Goal: Find specific page/section: Find specific page/section

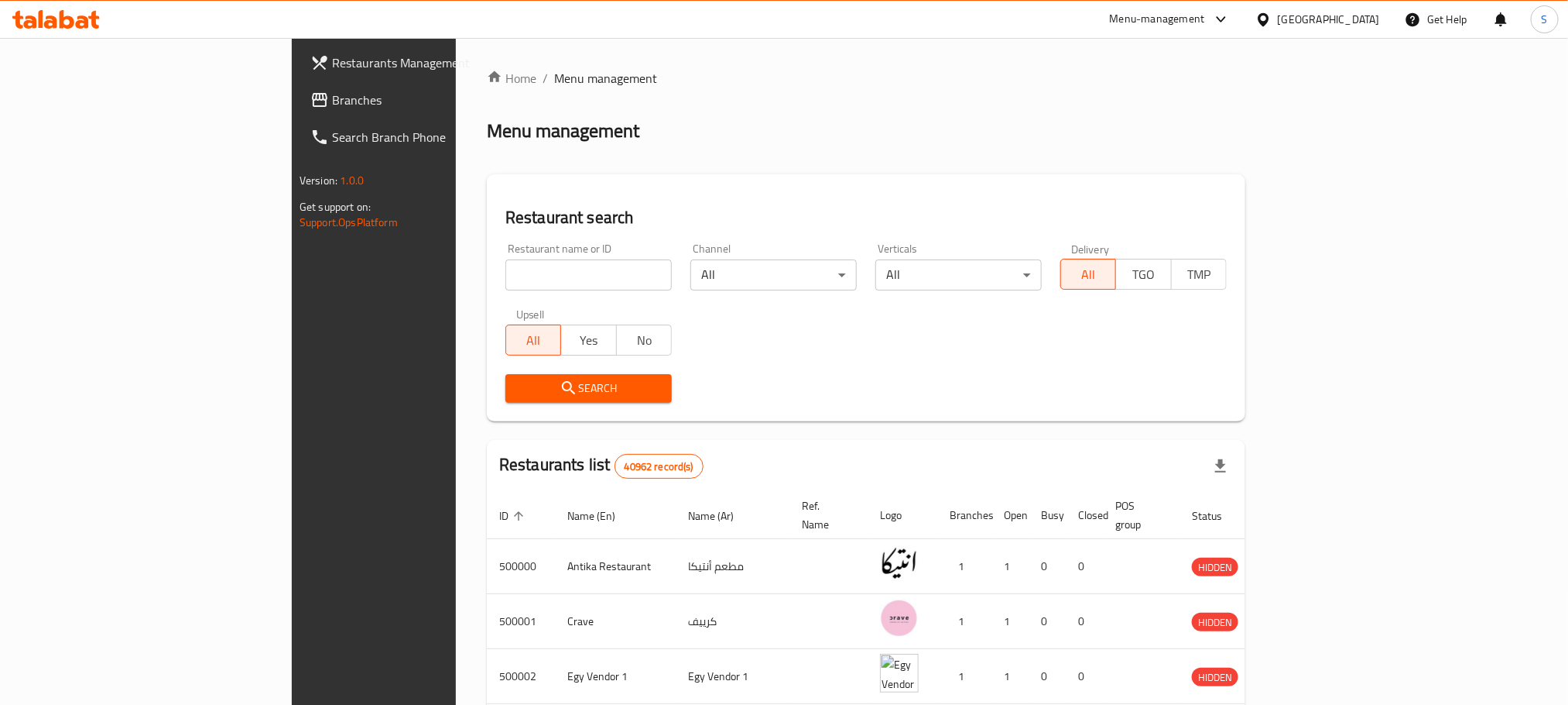
paste input "702874"
click at [505, 270] on input "search" at bounding box center [588, 274] width 167 height 31
type input "702874"
click button "Search" at bounding box center [588, 388] width 167 height 29
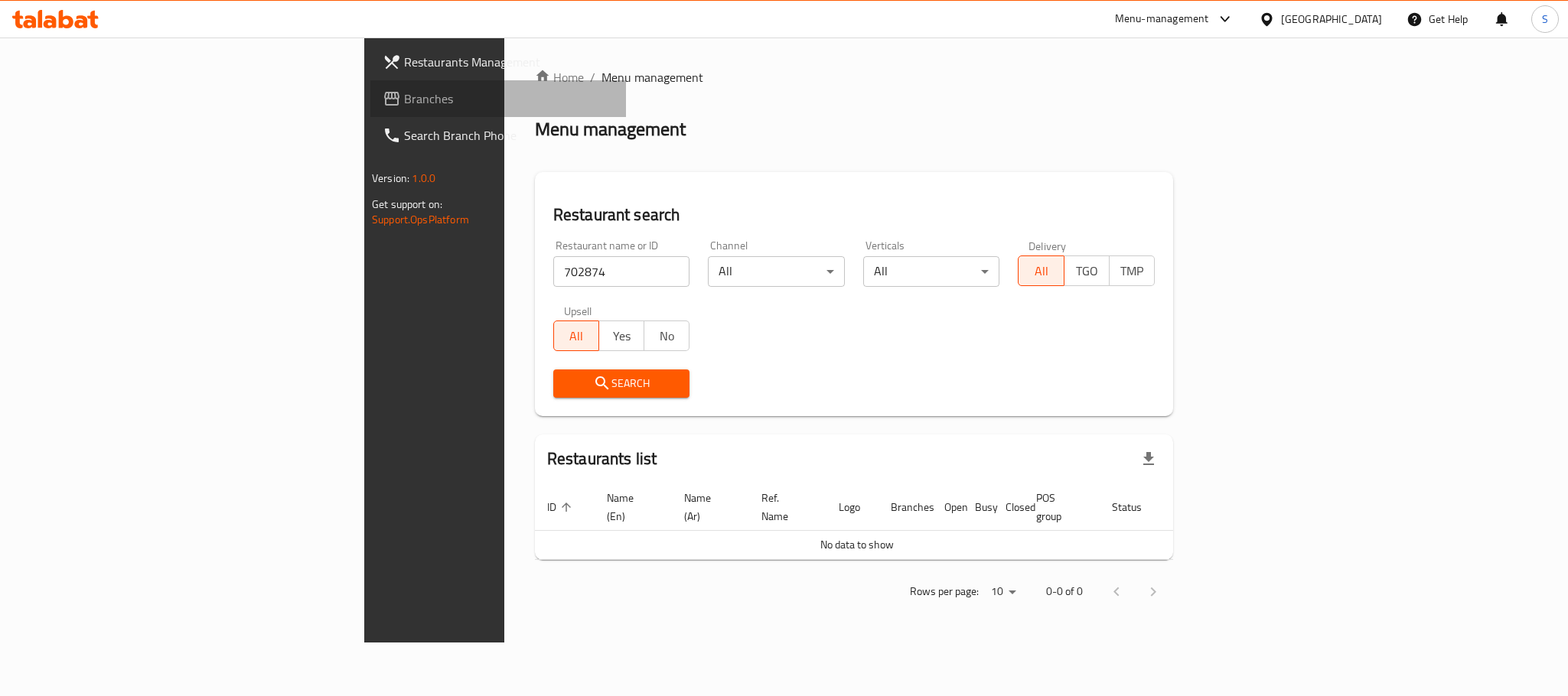
click at [404, 101] on span "Branches" at bounding box center [509, 98] width 209 height 18
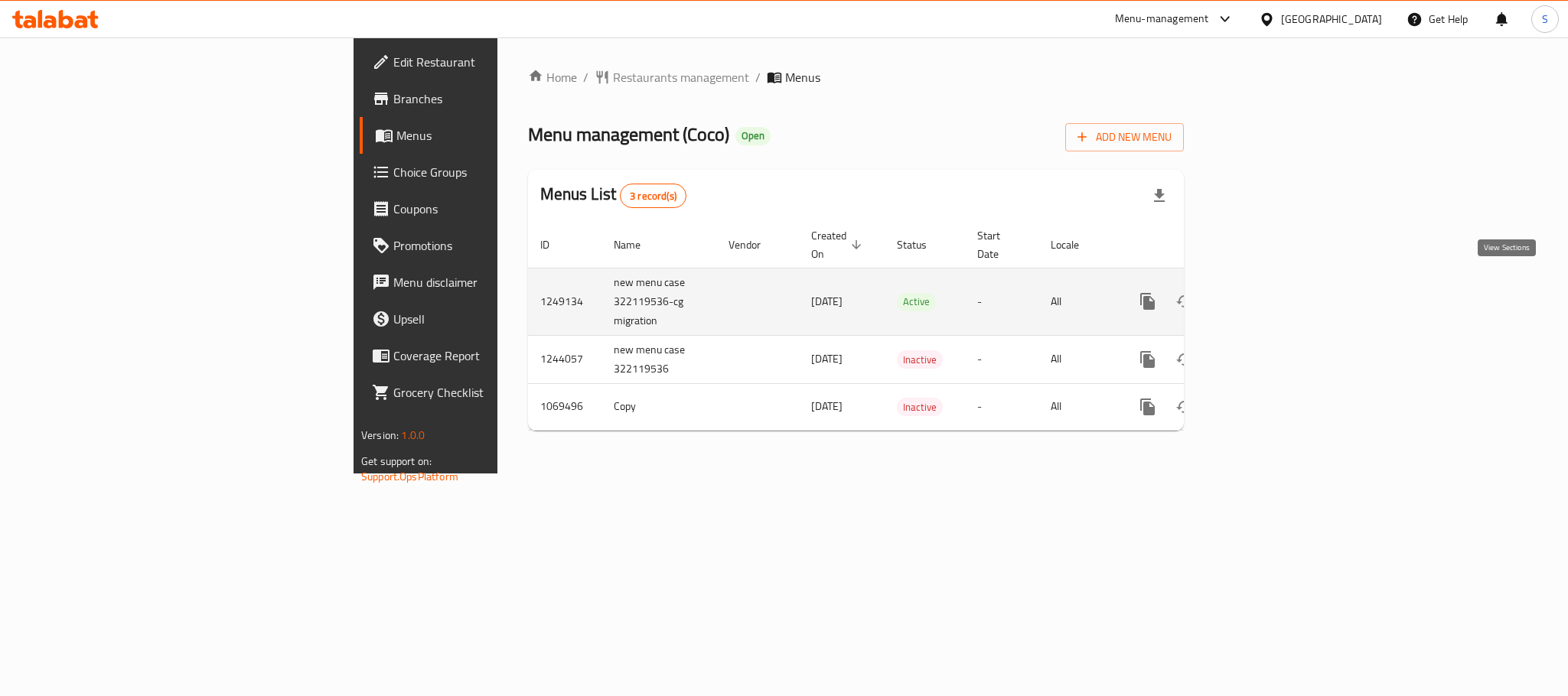
click at [1267, 292] on icon "enhanced table" at bounding box center [1257, 300] width 18 height 18
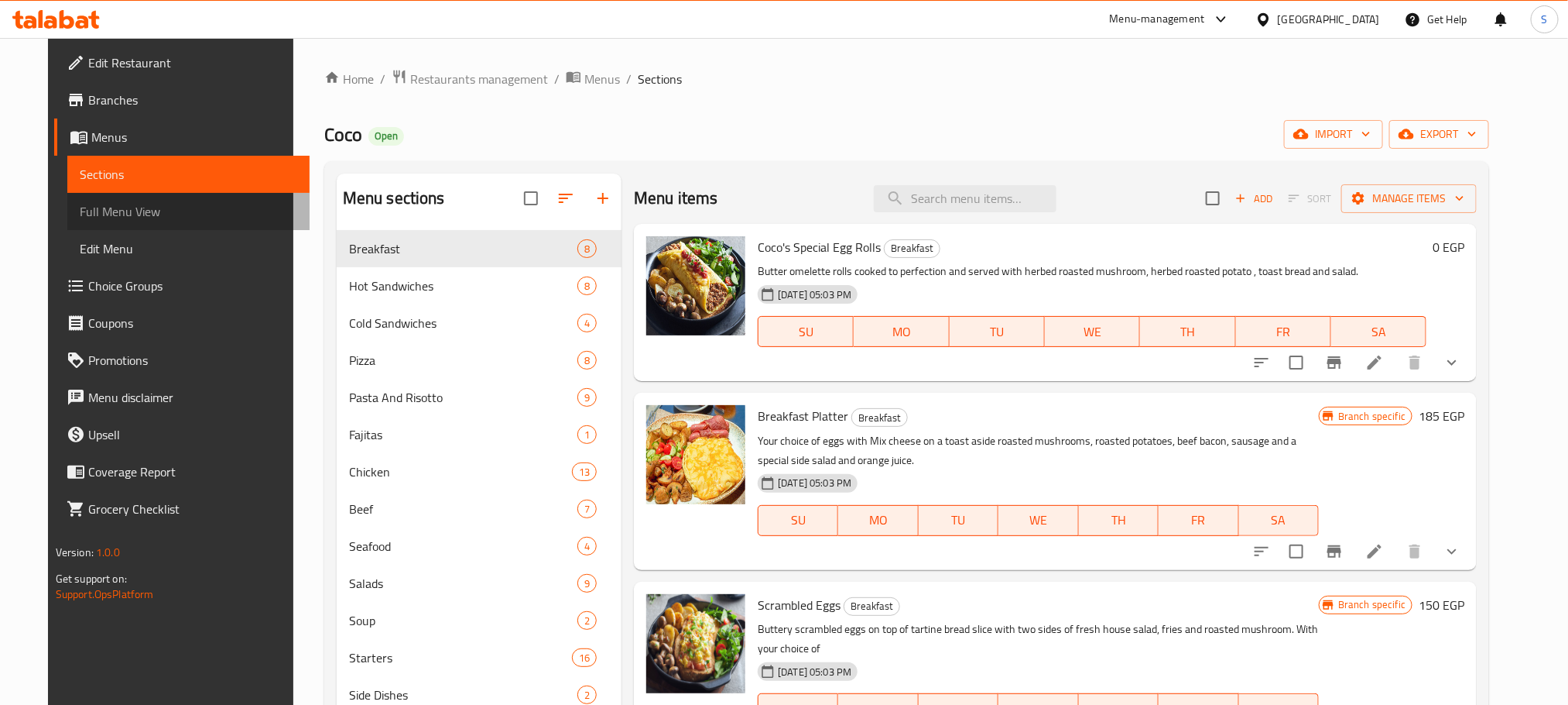
click at [105, 205] on span "Full Menu View" at bounding box center [189, 211] width 218 height 18
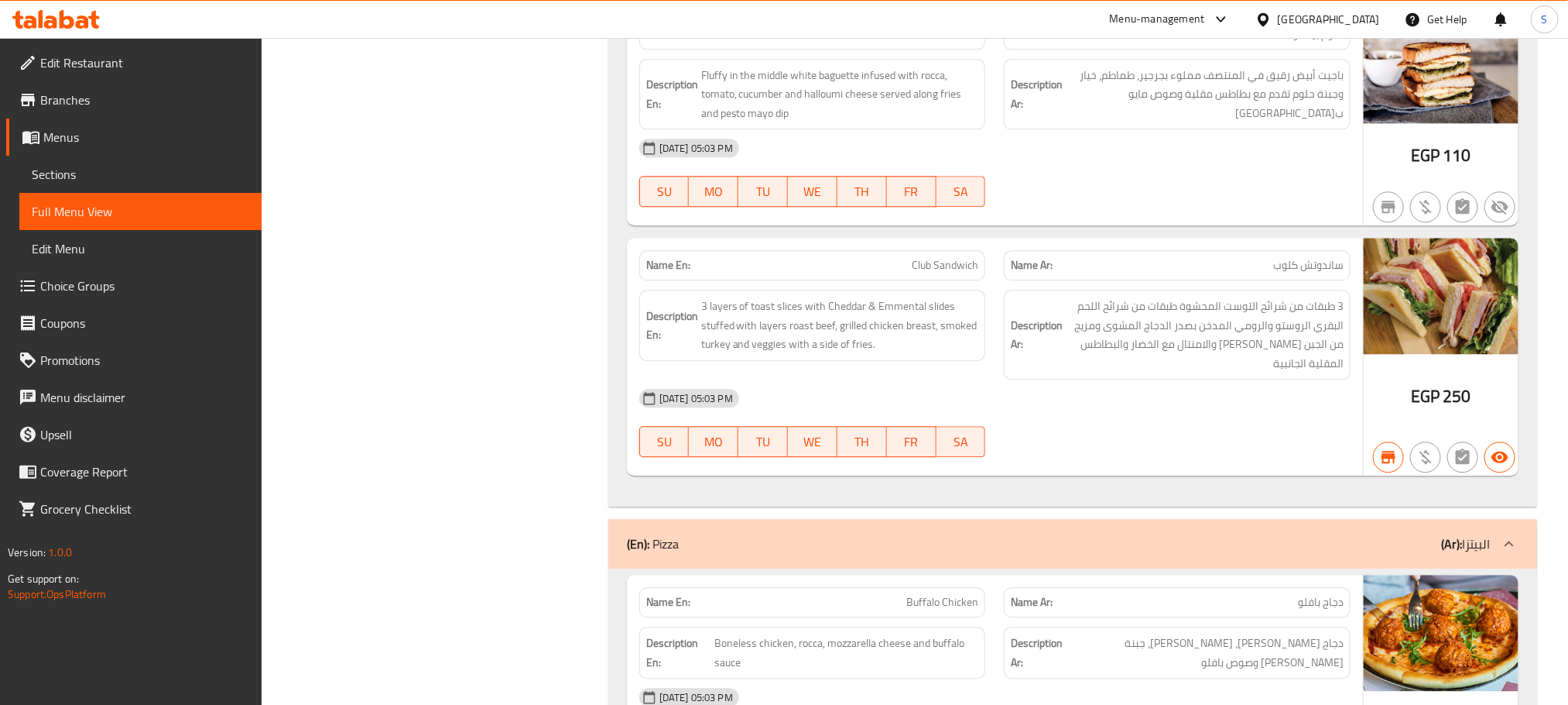
scroll to position [9763, 0]
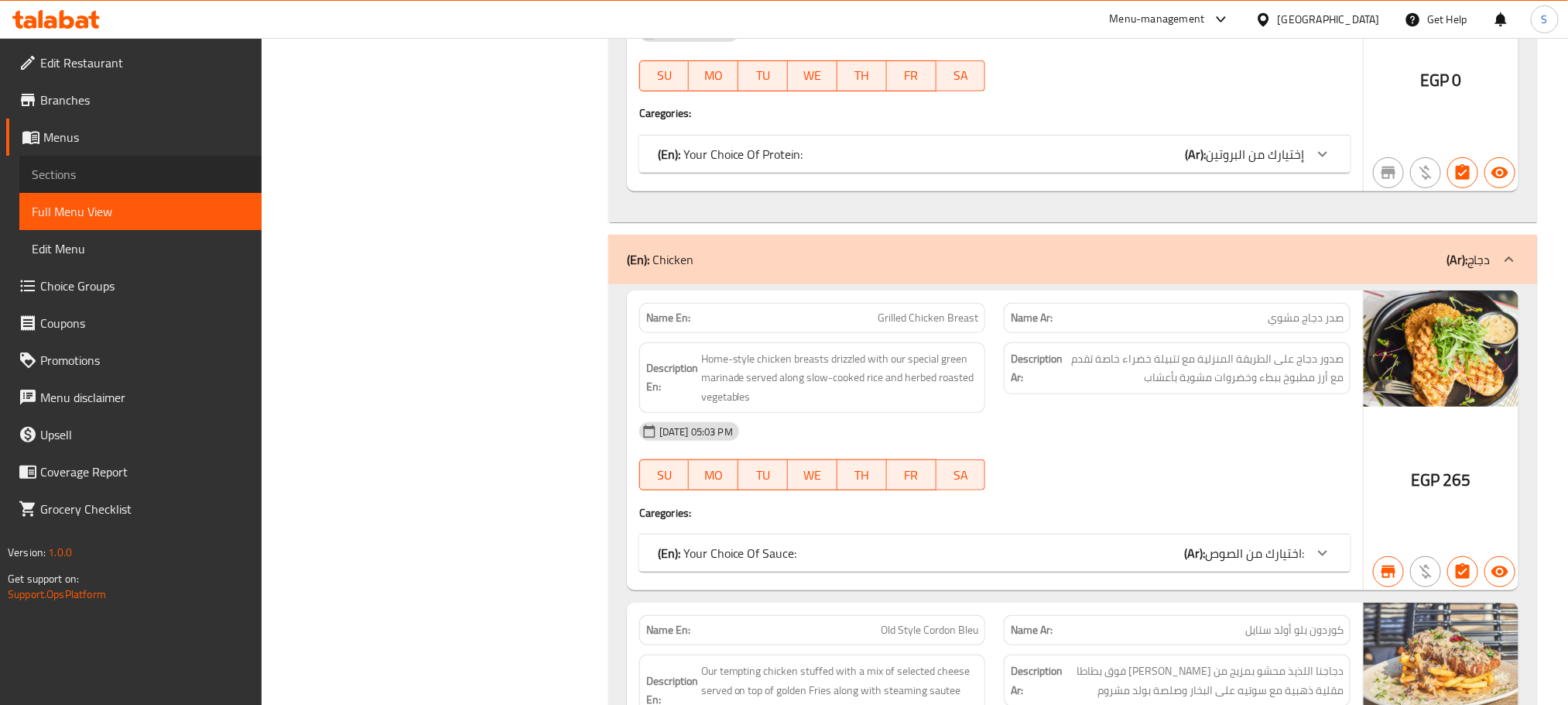
click at [65, 177] on span "Sections" at bounding box center [141, 173] width 218 height 18
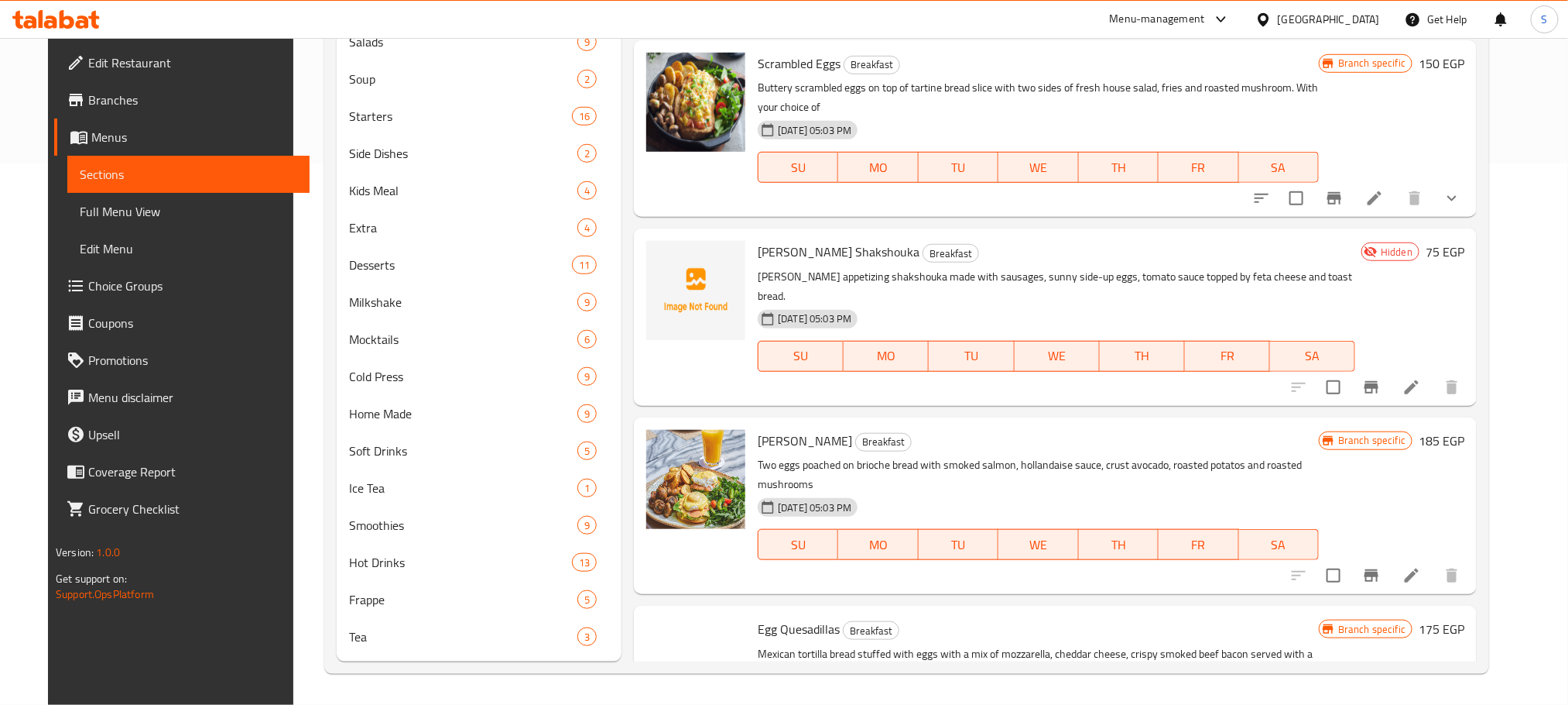
scroll to position [217, 0]
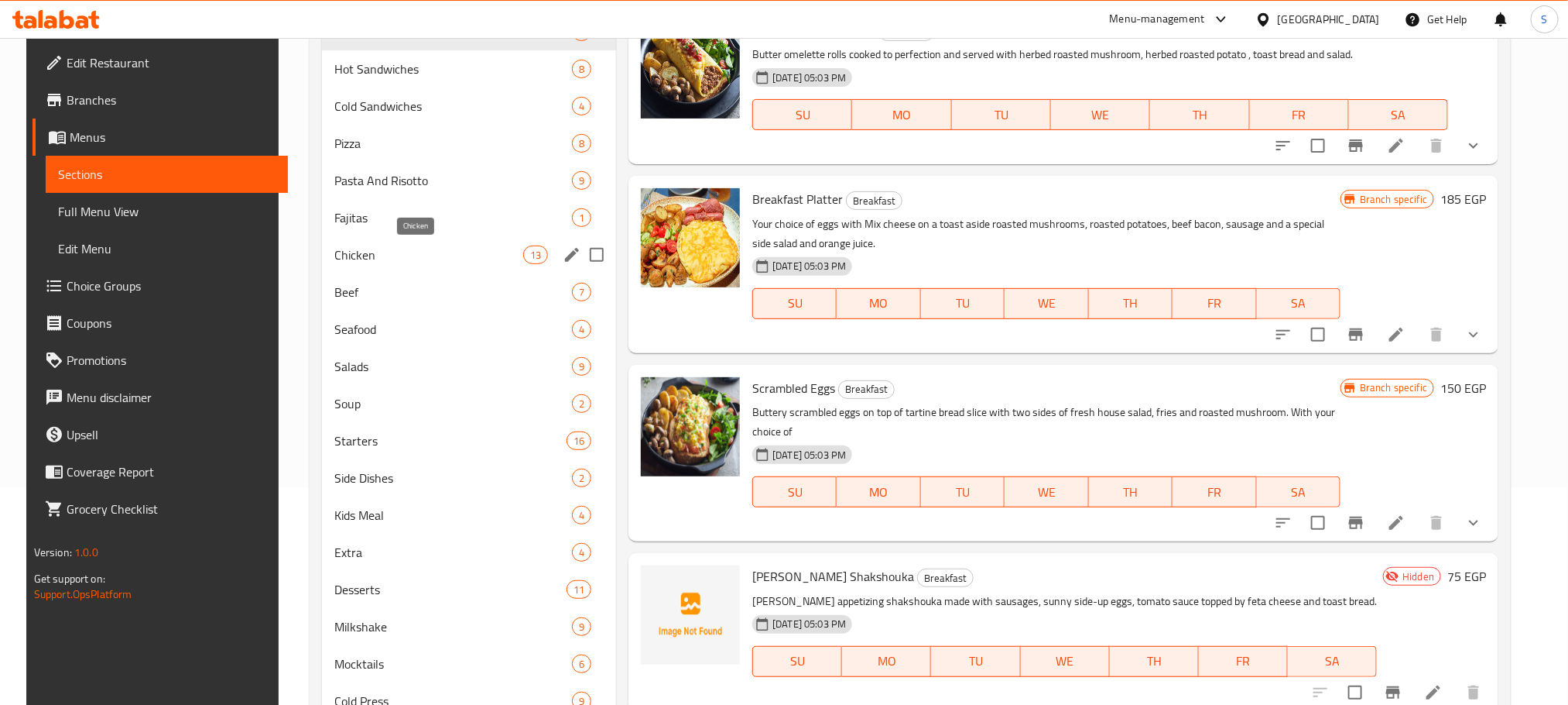
click at [353, 258] on span "Chicken" at bounding box center [428, 254] width 189 height 18
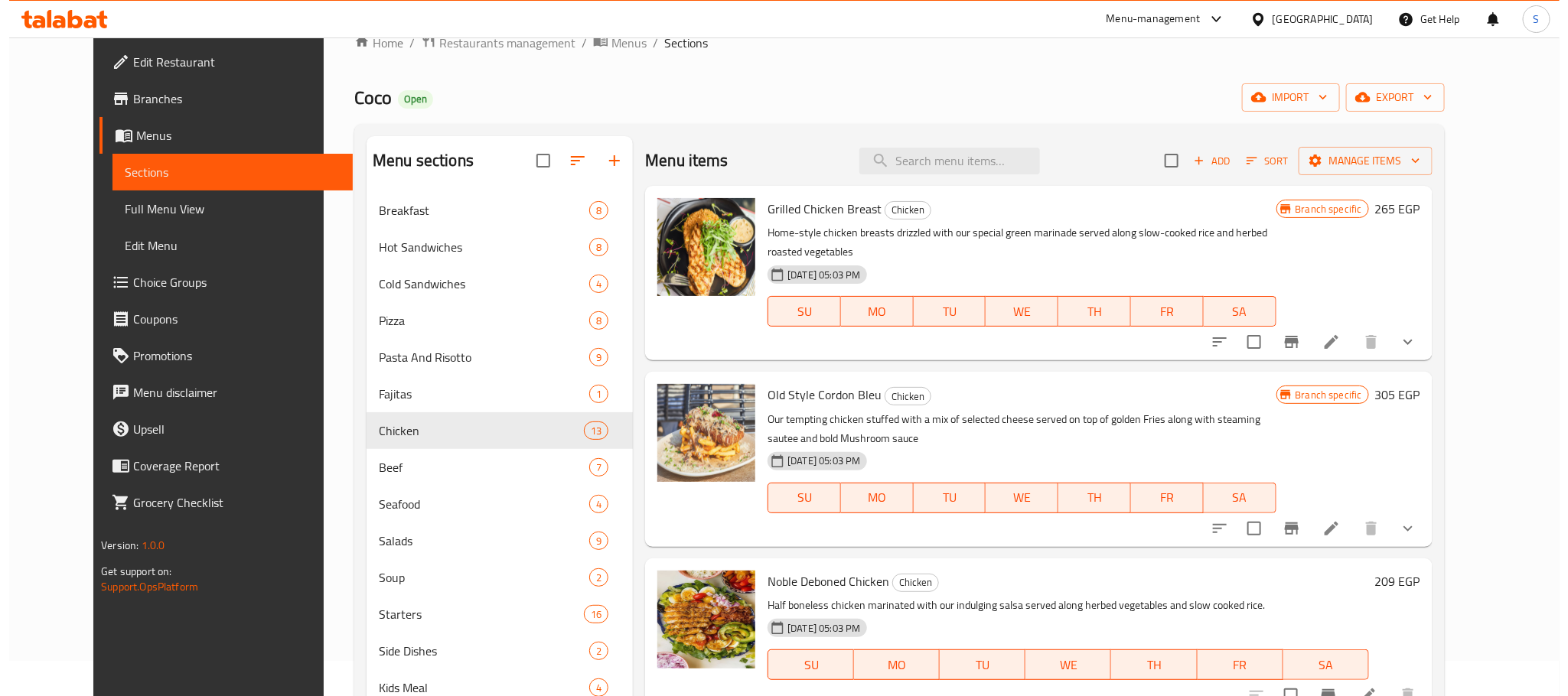
scroll to position [34, 0]
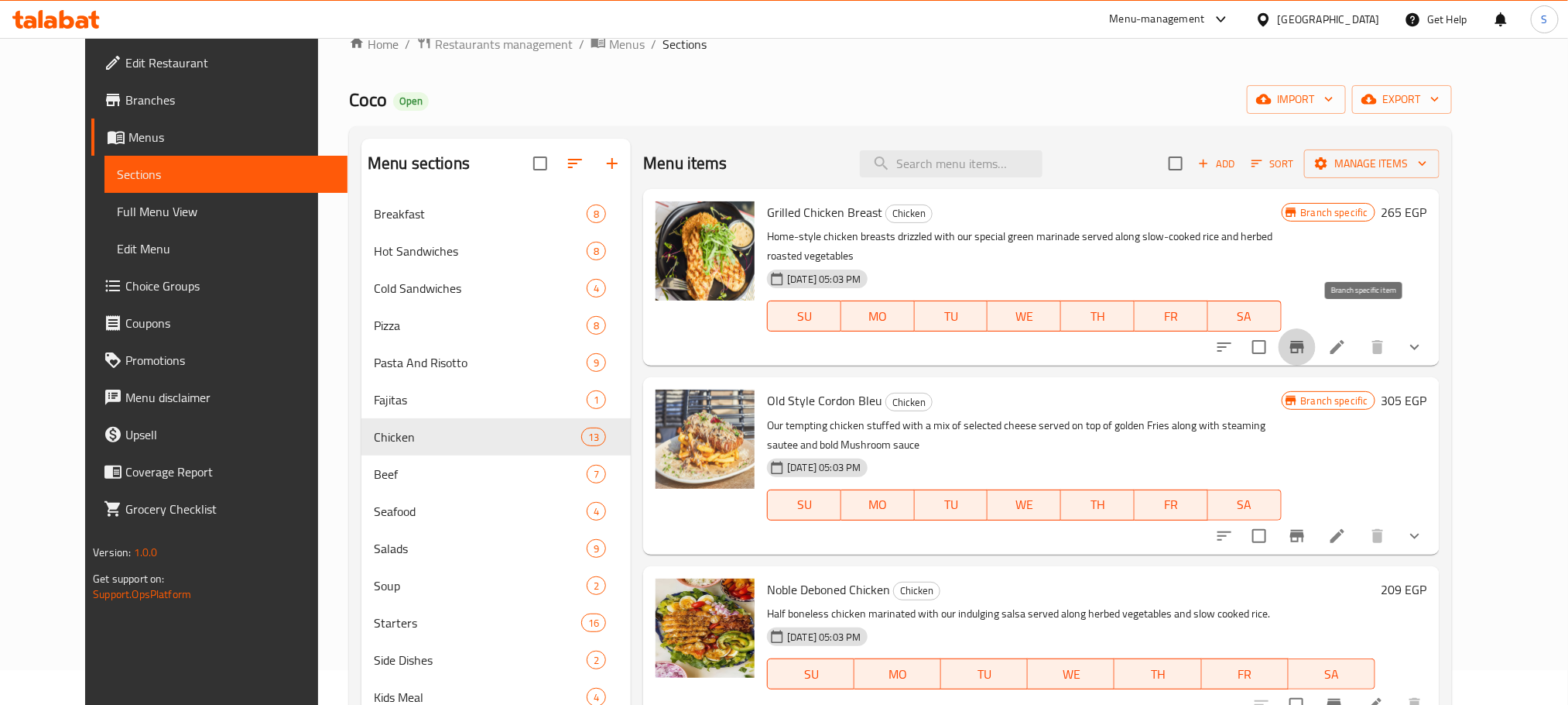
click at [1306, 338] on icon "Branch-specific-item" at bounding box center [1297, 347] width 18 height 18
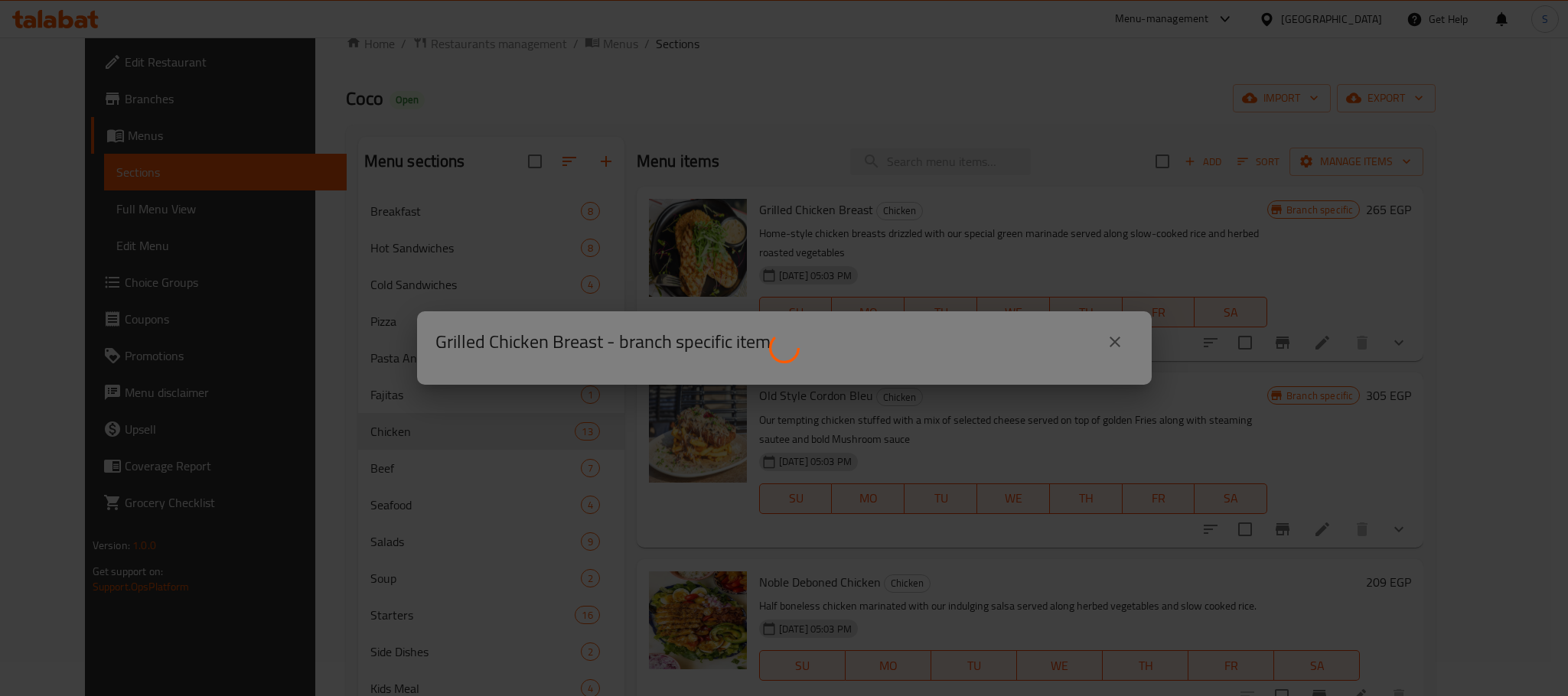
click at [1353, 319] on div at bounding box center [784, 348] width 1568 height 696
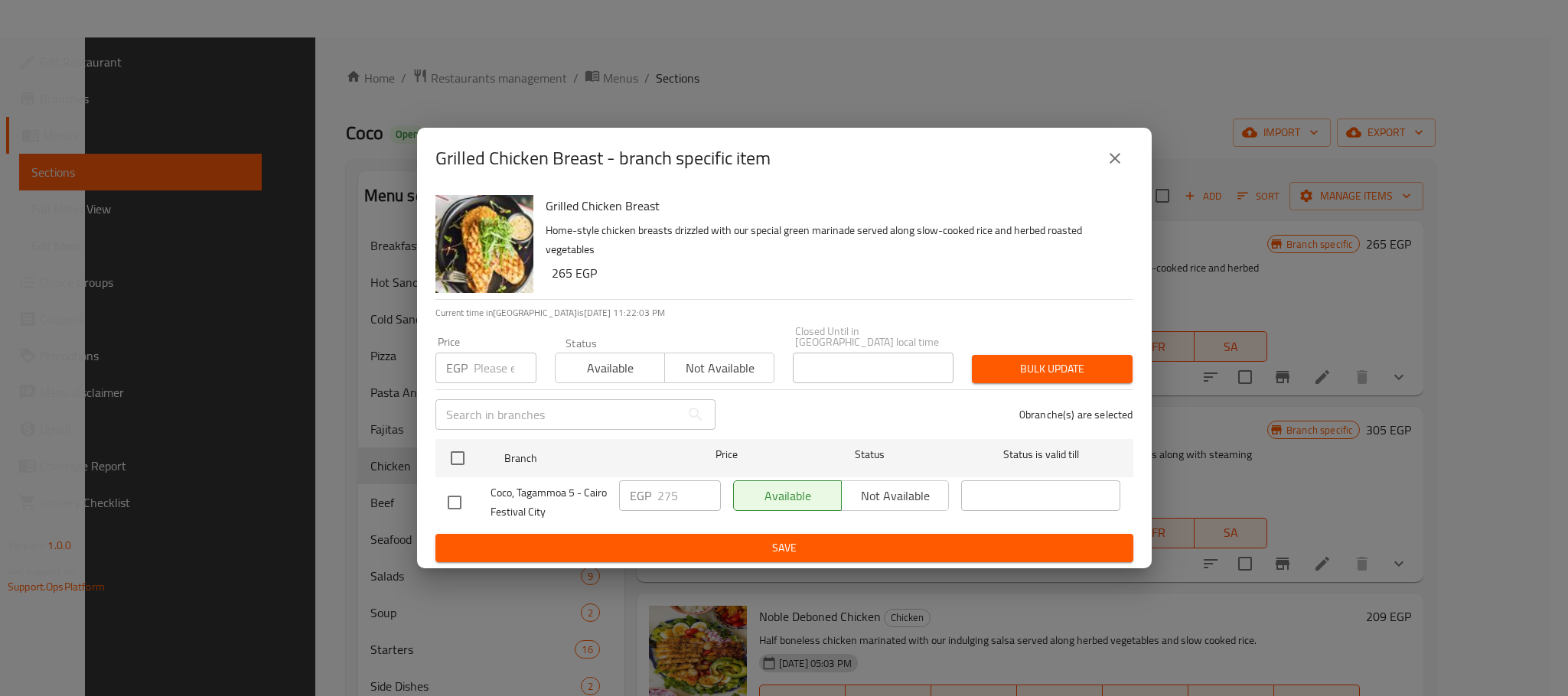
scroll to position [532, 0]
